Goal: Task Accomplishment & Management: Use online tool/utility

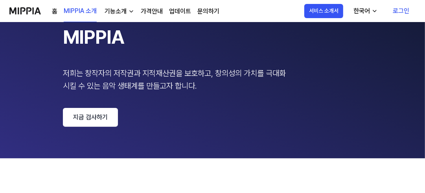
click at [95, 117] on link "지금 검사하기" at bounding box center [90, 117] width 55 height 19
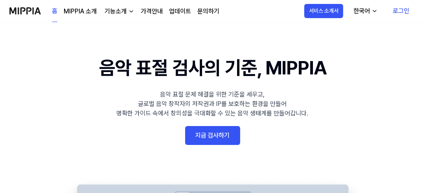
click at [226, 135] on link "지금 검사하기" at bounding box center [212, 135] width 55 height 19
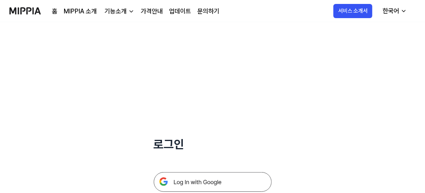
scroll to position [39, 0]
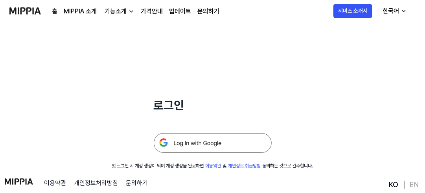
click at [243, 141] on img at bounding box center [213, 143] width 118 height 20
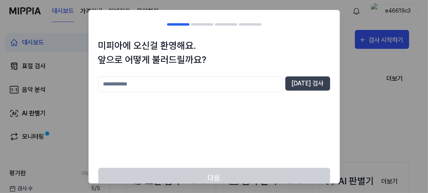
click at [182, 82] on input "text" at bounding box center [190, 84] width 184 height 16
type input "*"
type input "***"
click at [298, 87] on button "중복 검사" at bounding box center [307, 83] width 45 height 14
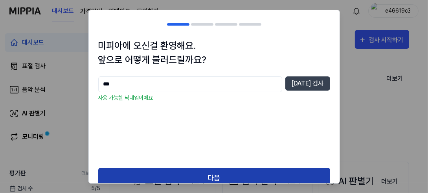
click at [218, 175] on button "다음" at bounding box center [214, 177] width 232 height 21
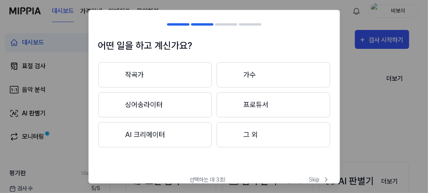
scroll to position [9, 0]
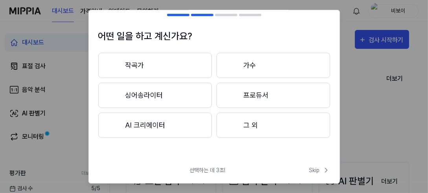
click at [261, 125] on button "그 외" at bounding box center [274, 124] width 114 height 25
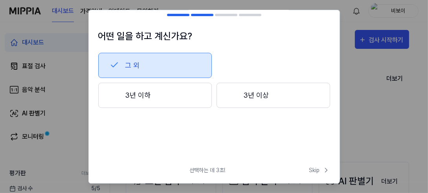
scroll to position [0, 0]
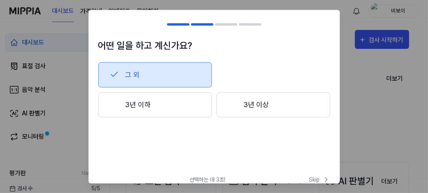
click at [252, 99] on button "3년 이상" at bounding box center [274, 104] width 114 height 25
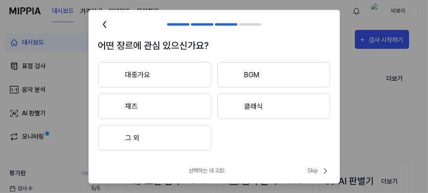
scroll to position [1, 0]
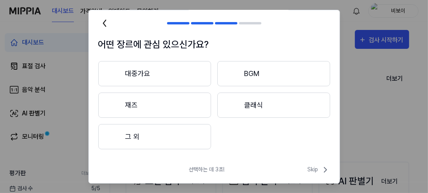
click at [164, 71] on button "대중가요" at bounding box center [154, 73] width 113 height 25
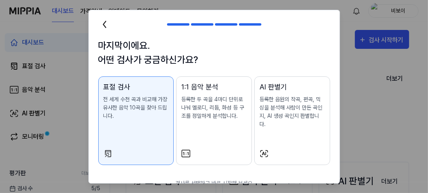
scroll to position [38, 0]
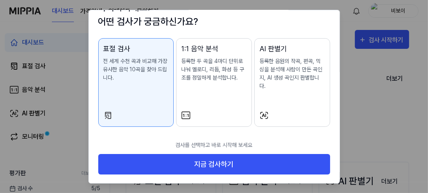
click at [140, 94] on div "표절 검사 전 세계 수천 곡과 비교해 가장 유사한 음악 10곡을 찾아 드립니다." at bounding box center [136, 70] width 66 height 54
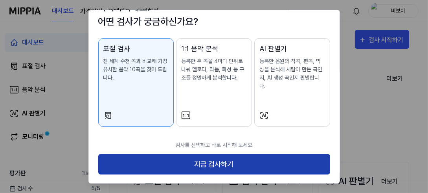
click at [173, 171] on button "지금 검사하기" at bounding box center [214, 164] width 232 height 21
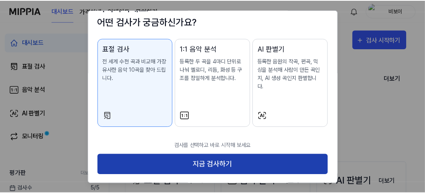
scroll to position [0, 0]
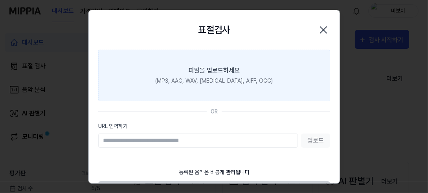
click at [192, 75] on label "파일을 업로드하세요 (MP3, AAC, WAV, FLAC, AIFF, OGG)" at bounding box center [214, 75] width 232 height 51
click at [0, 0] on input "파일을 업로드하세요 (MP3, AAC, WAV, FLAC, AIFF, OGG)" at bounding box center [0, 0] width 0 height 0
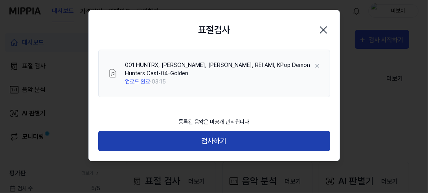
click at [194, 136] on button "검사하기" at bounding box center [214, 140] width 232 height 21
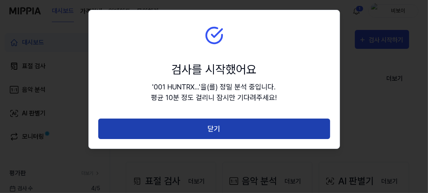
click at [209, 123] on button "닫기" at bounding box center [214, 128] width 232 height 21
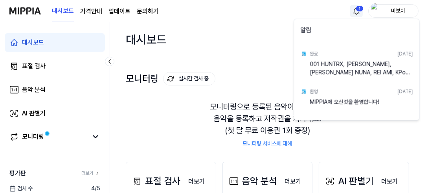
click at [354, 11] on html "대시보드 가격안내 업데이트 문의하기 1 비보이 대시보드 표절 검사 음악 분석 AI 판별기 모니터링 평가판 더보기 검사 수 4 / 5 모니터링 …" at bounding box center [214, 96] width 428 height 193
click at [399, 57] on div "[DATE]" at bounding box center [404, 53] width 15 height 7
click at [342, 59] on div "완료 2025.08.17." at bounding box center [361, 54] width 103 height 13
click at [340, 65] on div "001 HUNTRX, [PERSON_NAME], [PERSON_NAME] NUNA, REI AMI, KPop Demon Hunters Cast…" at bounding box center [361, 68] width 103 height 16
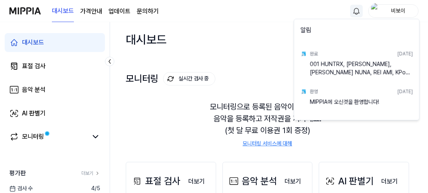
click at [340, 65] on div "001 HUNTRX, [PERSON_NAME], [PERSON_NAME] NUNA, REI AMI, KPop Demon Hunters Cast…" at bounding box center [361, 68] width 103 height 16
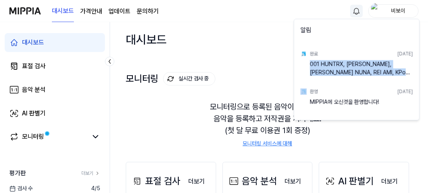
click at [340, 65] on div "001 HUNTRX, [PERSON_NAME], [PERSON_NAME] NUNA, REI AMI, KPop Demon Hunters Cast…" at bounding box center [361, 68] width 103 height 16
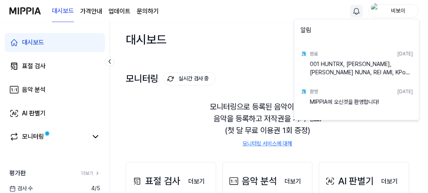
click at [143, 105] on html "대시보드 가격안내 업데이트 문의하기 비보이 대시보드 표절 검사 음악 분석 AI 판별기 모니터링 평가판 더보기 검사 수 4 / 5 모니터링 1 …" at bounding box center [214, 96] width 428 height 193
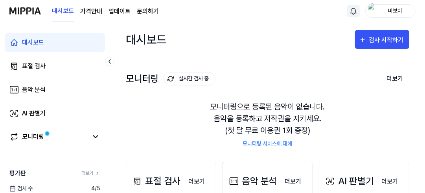
scroll to position [39, 0]
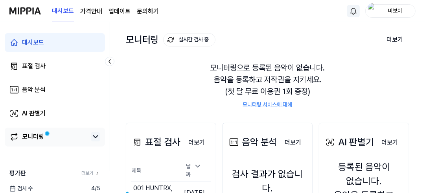
click at [96, 134] on icon at bounding box center [95, 136] width 9 height 9
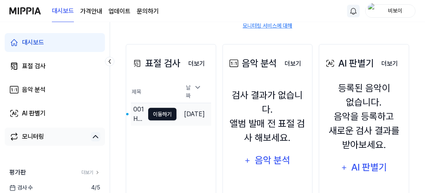
click at [156, 112] on button "이동하기" at bounding box center [162, 114] width 28 height 13
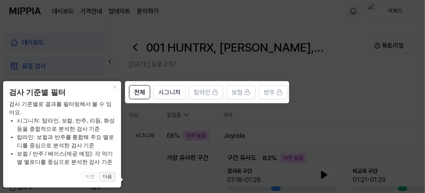
click at [109, 176] on button "다음" at bounding box center [107, 176] width 16 height 9
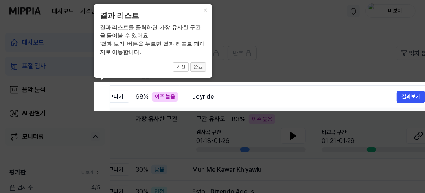
click at [200, 67] on button "완료" at bounding box center [198, 66] width 16 height 9
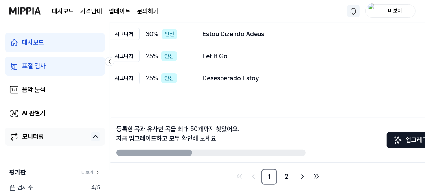
scroll to position [0, 20]
drag, startPoint x: 159, startPoint y: 154, endPoint x: 195, endPoint y: 142, distance: 38.3
click at [168, 151] on div at bounding box center [155, 152] width 76 height 6
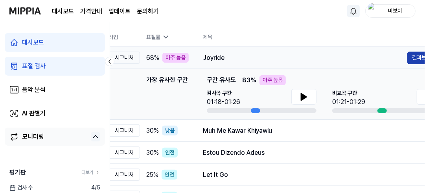
click at [417, 56] on button "결과보기" at bounding box center [421, 57] width 28 height 13
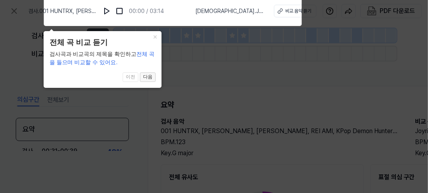
click at [148, 76] on button "다음" at bounding box center [148, 76] width 16 height 9
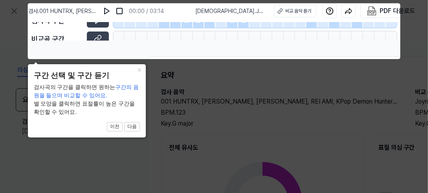
click at [125, 12] on body "검사 . 001 HUNTRX, EJAE, AUDREY NUNA, REI AMI, KPop Demon Hunters Cast-04-Golden …" at bounding box center [214, 96] width 428 height 193
click at [130, 128] on button "다음" at bounding box center [132, 126] width 16 height 9
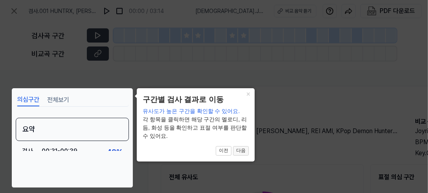
click at [242, 149] on button "다음" at bounding box center [241, 150] width 16 height 9
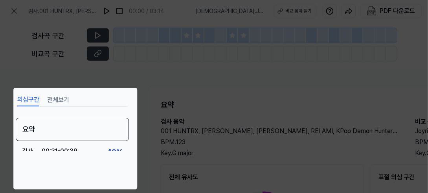
scroll to position [94, 254]
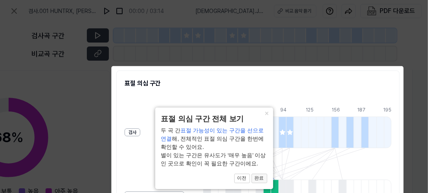
click at [261, 176] on button "완료" at bounding box center [260, 177] width 16 height 9
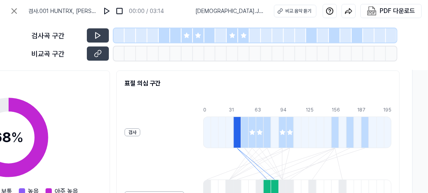
scroll to position [211, 254]
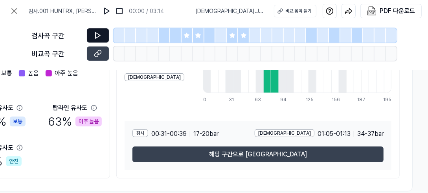
click at [101, 35] on icon at bounding box center [98, 35] width 8 height 8
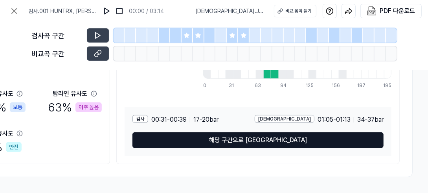
click at [186, 140] on button "해당 구간으로 이동" at bounding box center [257, 140] width 251 height 16
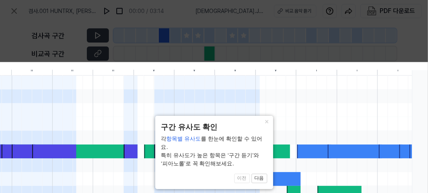
scroll to position [20, 171]
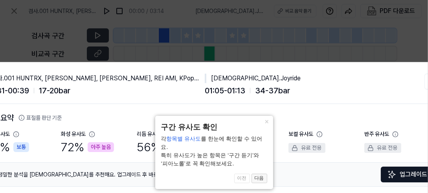
click at [263, 176] on button "다음" at bounding box center [260, 177] width 16 height 9
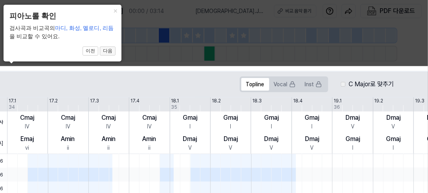
click at [109, 48] on button "다음" at bounding box center [108, 50] width 16 height 9
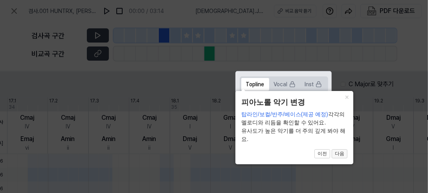
click at [340, 153] on button "다음" at bounding box center [340, 153] width 16 height 9
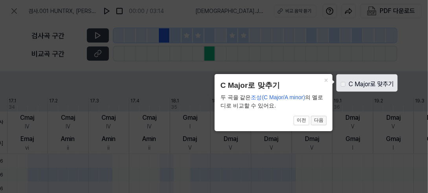
click at [316, 117] on button "다음" at bounding box center [319, 120] width 16 height 9
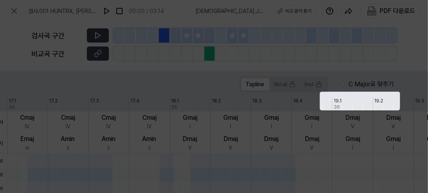
scroll to position [348, 210]
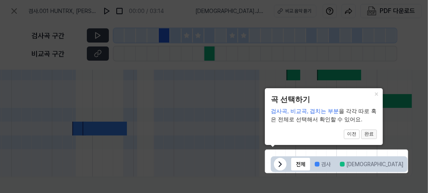
click at [368, 136] on button "완료" at bounding box center [369, 133] width 16 height 9
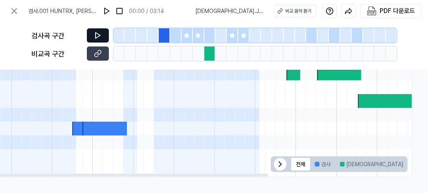
click at [98, 37] on icon at bounding box center [98, 36] width 5 height 6
click at [97, 51] on icon at bounding box center [98, 54] width 8 height 8
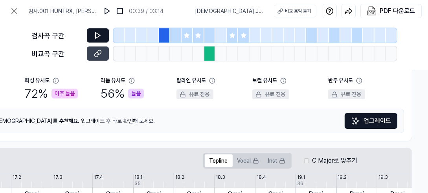
scroll to position [0, 210]
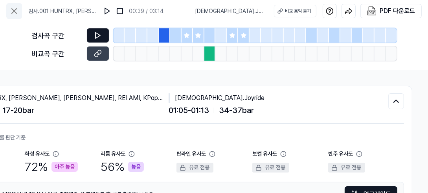
click at [12, 13] on icon at bounding box center [13, 10] width 9 height 9
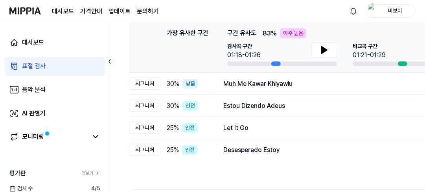
scroll to position [203, 0]
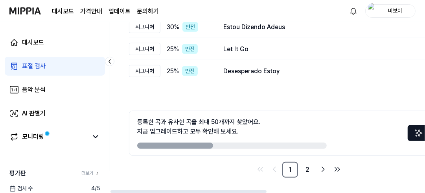
drag, startPoint x: 202, startPoint y: 143, endPoint x: 241, endPoint y: 144, distance: 38.9
click at [241, 144] on div at bounding box center [231, 145] width 189 height 6
click at [305, 169] on link "2" at bounding box center [307, 170] width 16 height 16
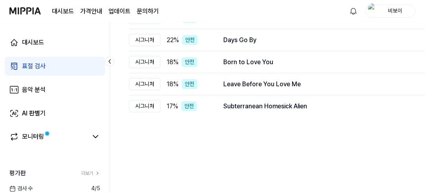
scroll to position [203, 0]
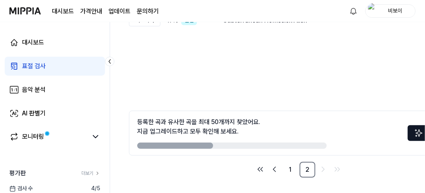
click at [95, 190] on span "4 / 5" at bounding box center [95, 188] width 9 height 8
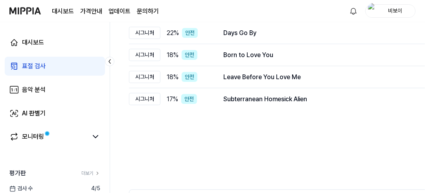
scroll to position [86, 0]
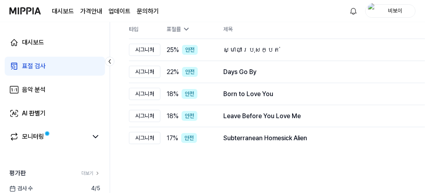
click at [34, 67] on div "표절 검사" at bounding box center [34, 65] width 24 height 9
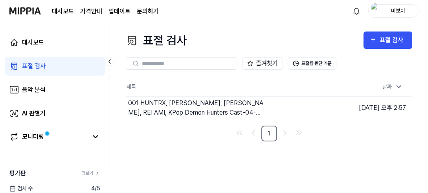
click at [167, 65] on input "text" at bounding box center [187, 63] width 90 height 7
click at [62, 91] on link "음악 분석" at bounding box center [55, 89] width 100 height 19
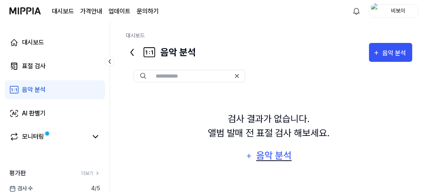
click at [259, 157] on div "음악 분석" at bounding box center [273, 155] width 37 height 15
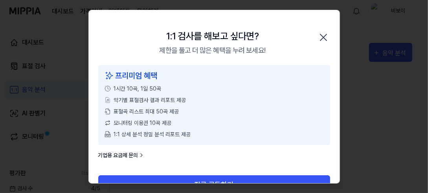
scroll to position [20, 0]
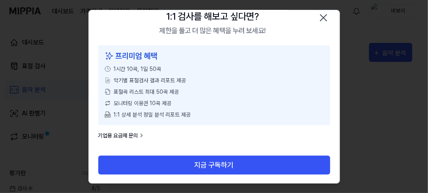
click at [322, 14] on icon "button" at bounding box center [323, 17] width 13 height 13
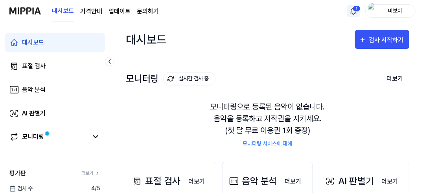
click at [352, 11] on html "대시보드 가격안내 업데이트 문의하기 1 비보이 대시보드 표절 검사 음악 분석 AI 판별기 모니터링 평가판 더보기 검사 [DATE] 모니터링 1…" at bounding box center [212, 96] width 425 height 193
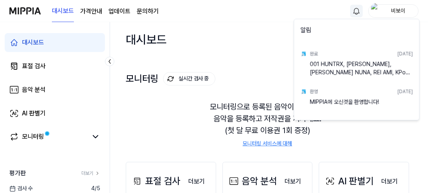
click at [336, 74] on div "001 HUNTRX, [PERSON_NAME], [PERSON_NAME] NUNA, REI AMI, KPop Demon Hunters Cast…" at bounding box center [361, 68] width 103 height 16
click at [337, 65] on div "001 HUNTRX, [PERSON_NAME], [PERSON_NAME] NUNA, REI AMI, KPop Demon Hunters Cast…" at bounding box center [361, 68] width 103 height 16
click at [313, 51] on div "완료" at bounding box center [314, 53] width 8 height 7
click at [383, 71] on div "001 HUNTRX, [PERSON_NAME], [PERSON_NAME] NUNA, REI AMI, KPop Demon Hunters Cast…" at bounding box center [361, 68] width 103 height 16
